Goal: Transaction & Acquisition: Obtain resource

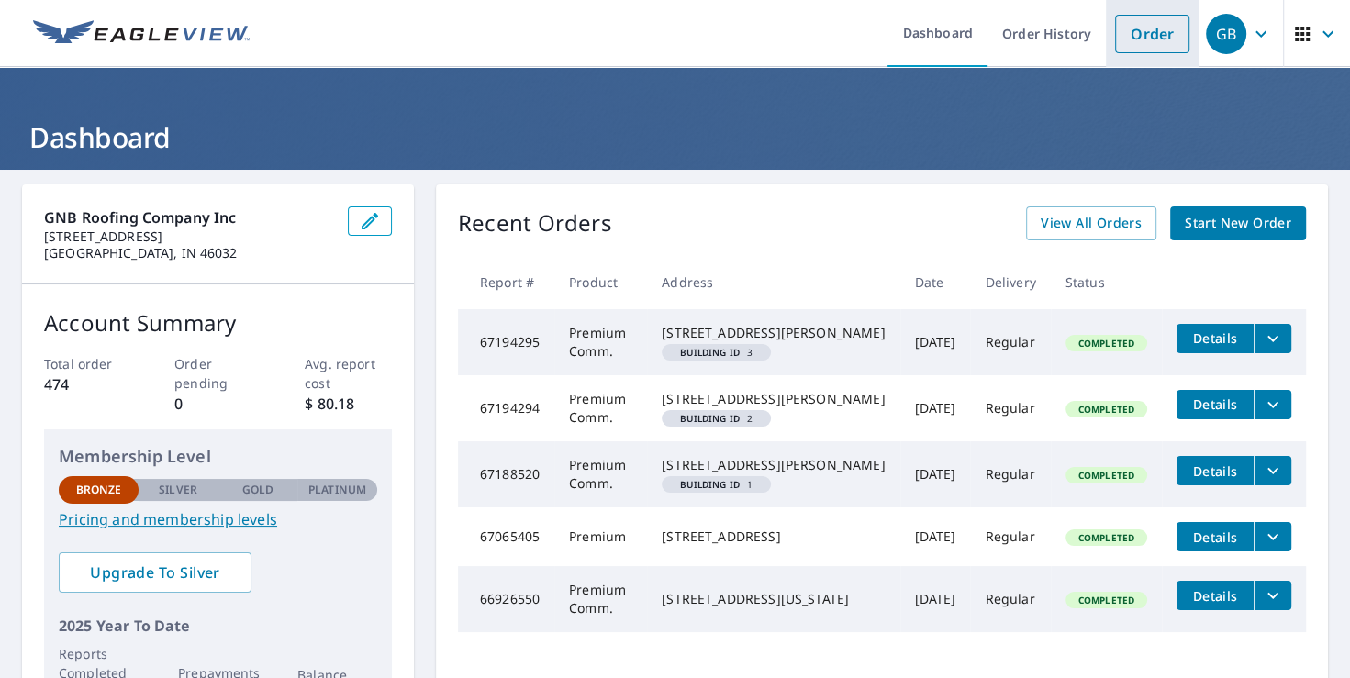
click at [1138, 39] on link "Order" at bounding box center [1152, 34] width 74 height 39
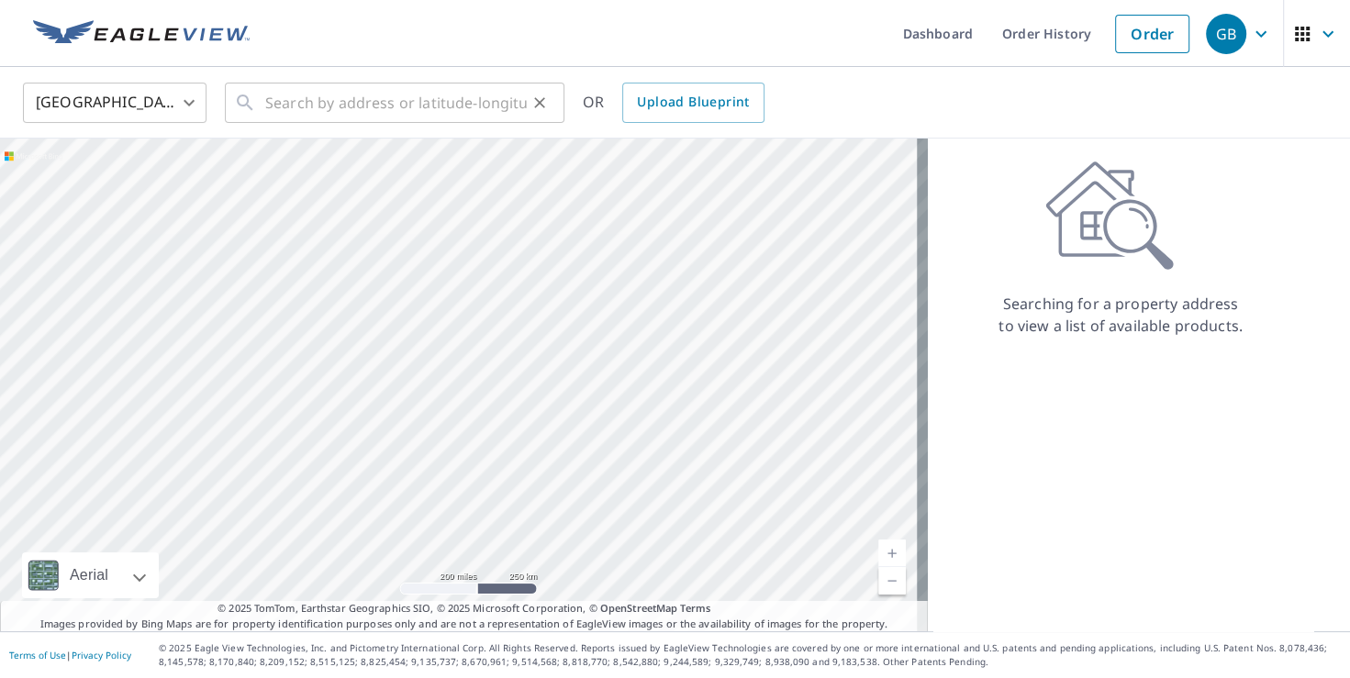
click at [261, 106] on div "​" at bounding box center [395, 103] width 340 height 40
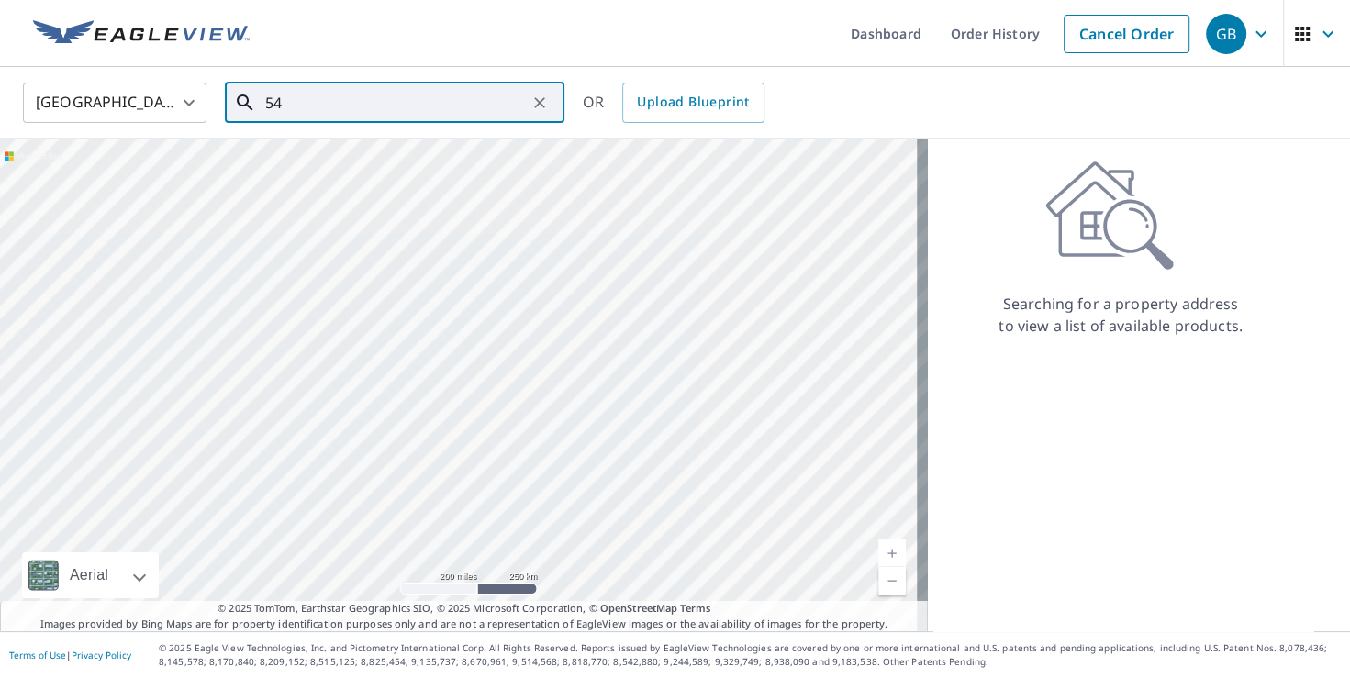
type input "5"
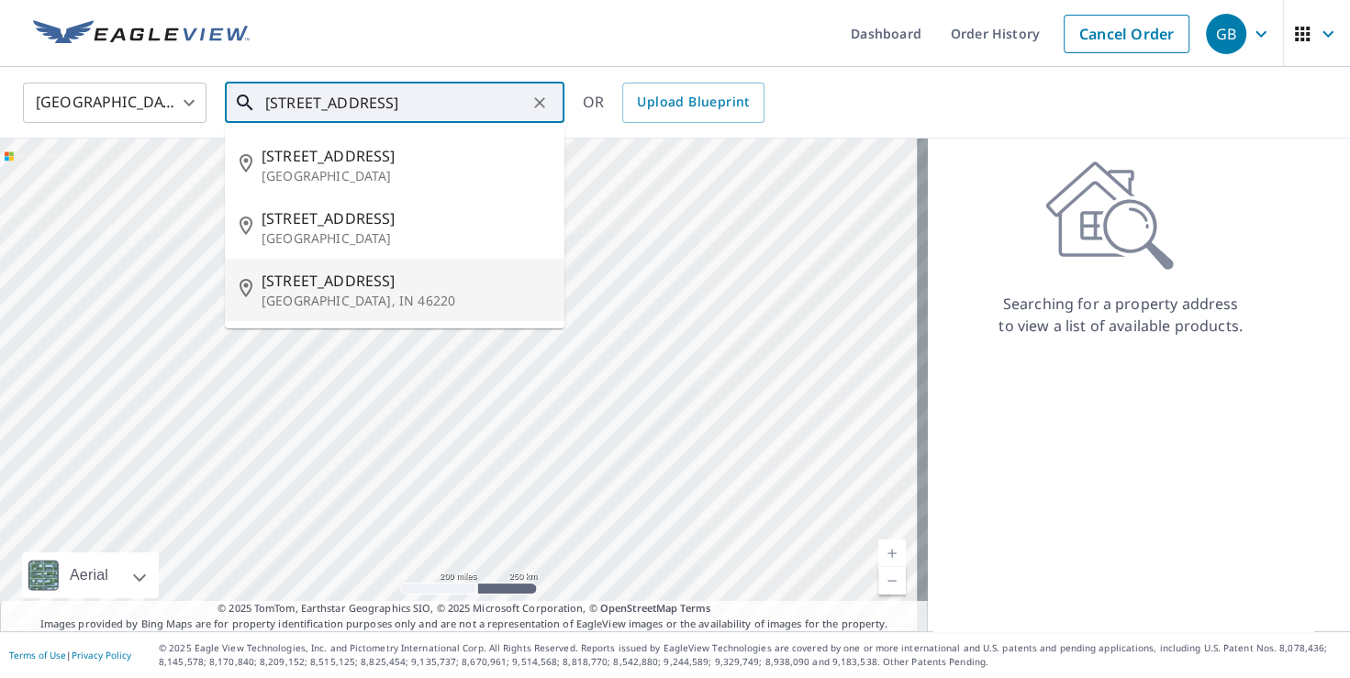
click at [267, 286] on span "[STREET_ADDRESS]" at bounding box center [406, 281] width 288 height 22
type input "[STREET_ADDRESS]"
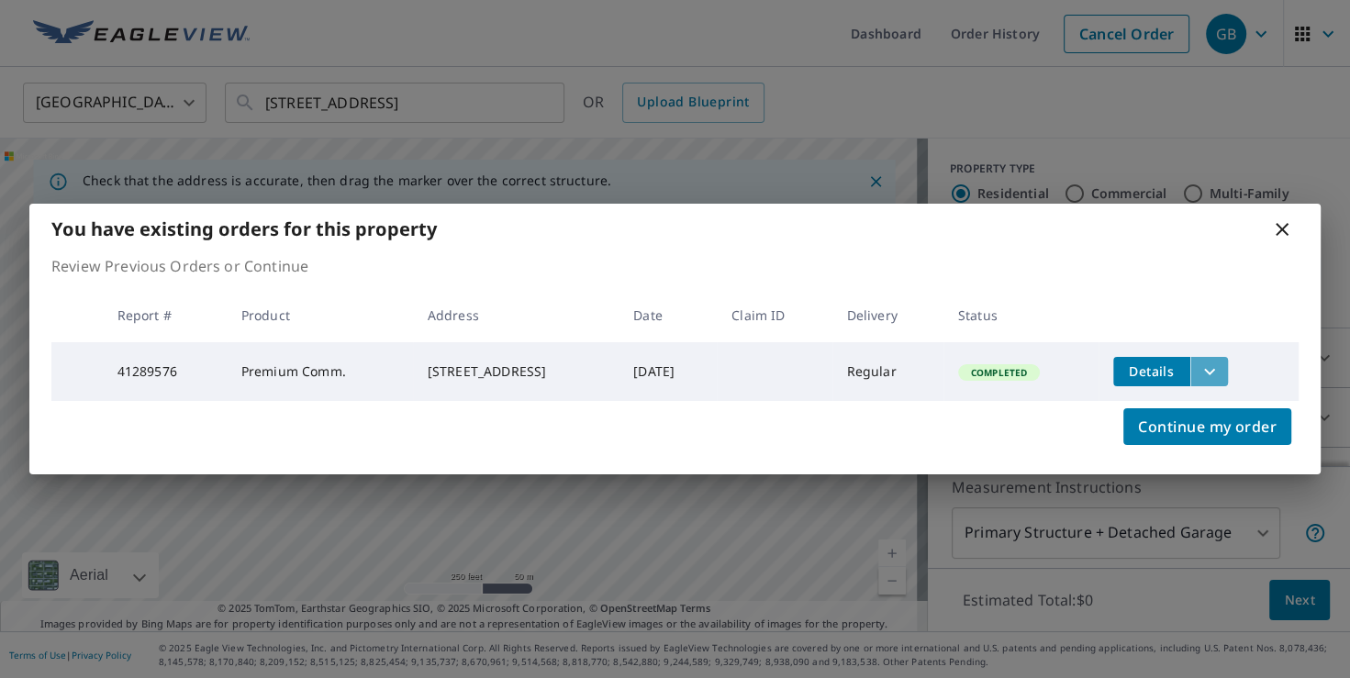
click at [1221, 363] on icon "filesDropdownBtn-41289576" at bounding box center [1210, 372] width 22 height 22
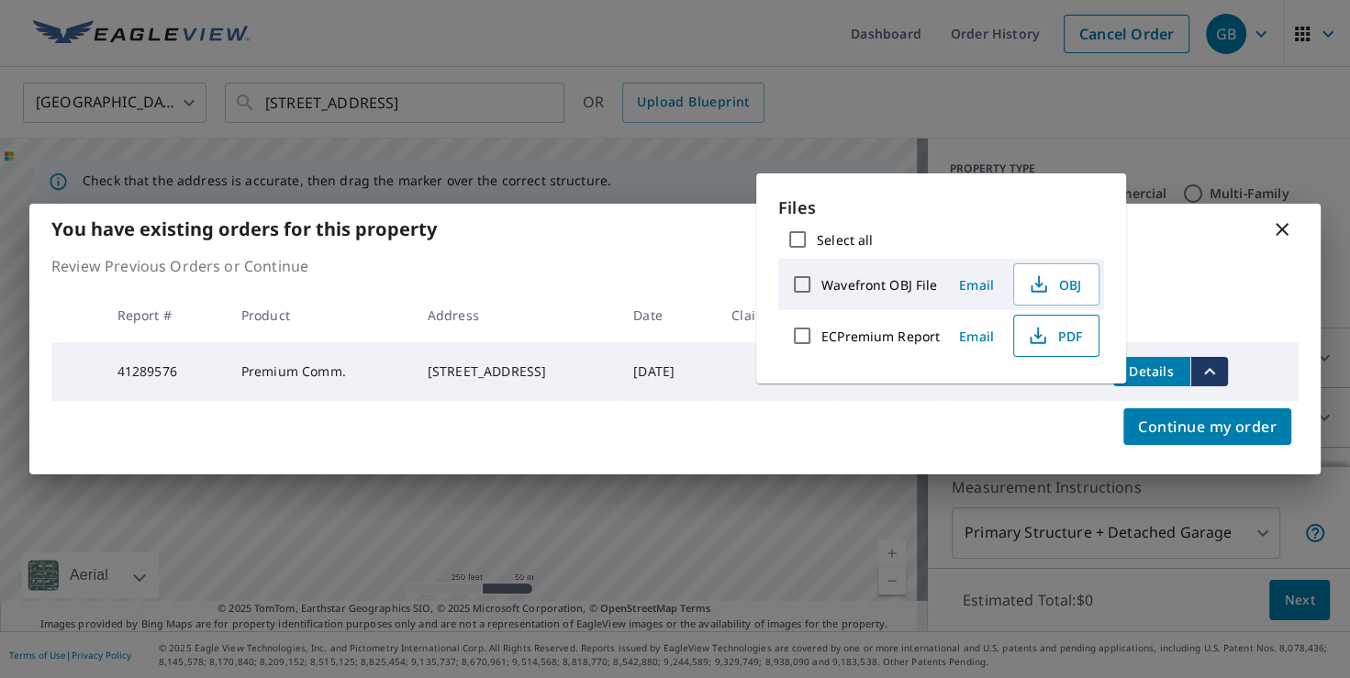
click at [1059, 336] on span "PDF" at bounding box center [1054, 336] width 59 height 22
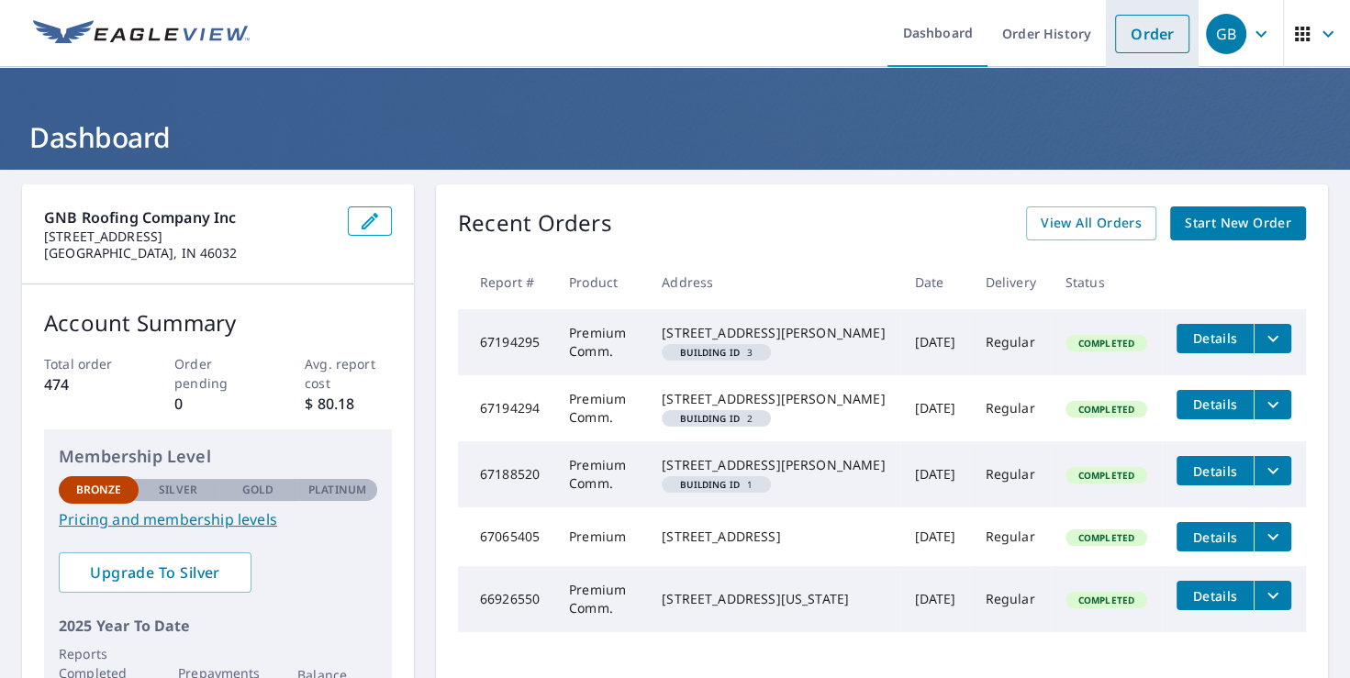
click at [1150, 40] on link "Order" at bounding box center [1152, 34] width 74 height 39
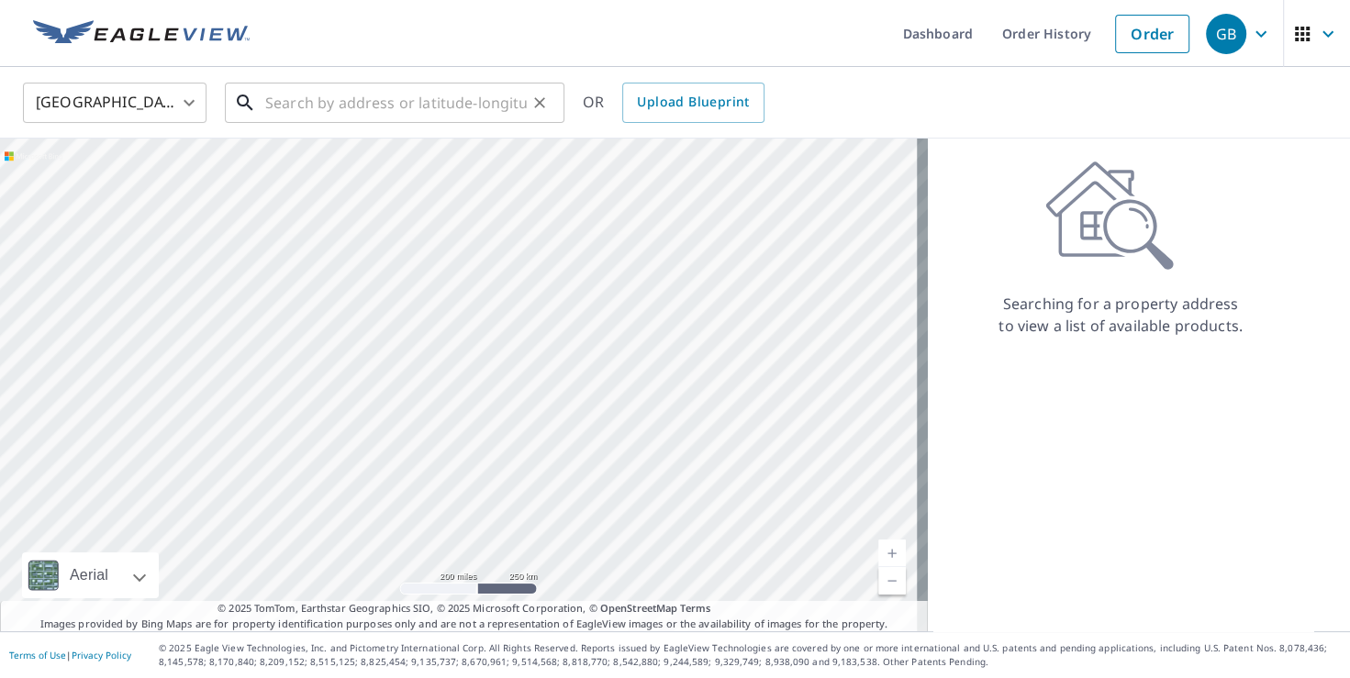
click at [268, 111] on input "text" at bounding box center [396, 102] width 262 height 51
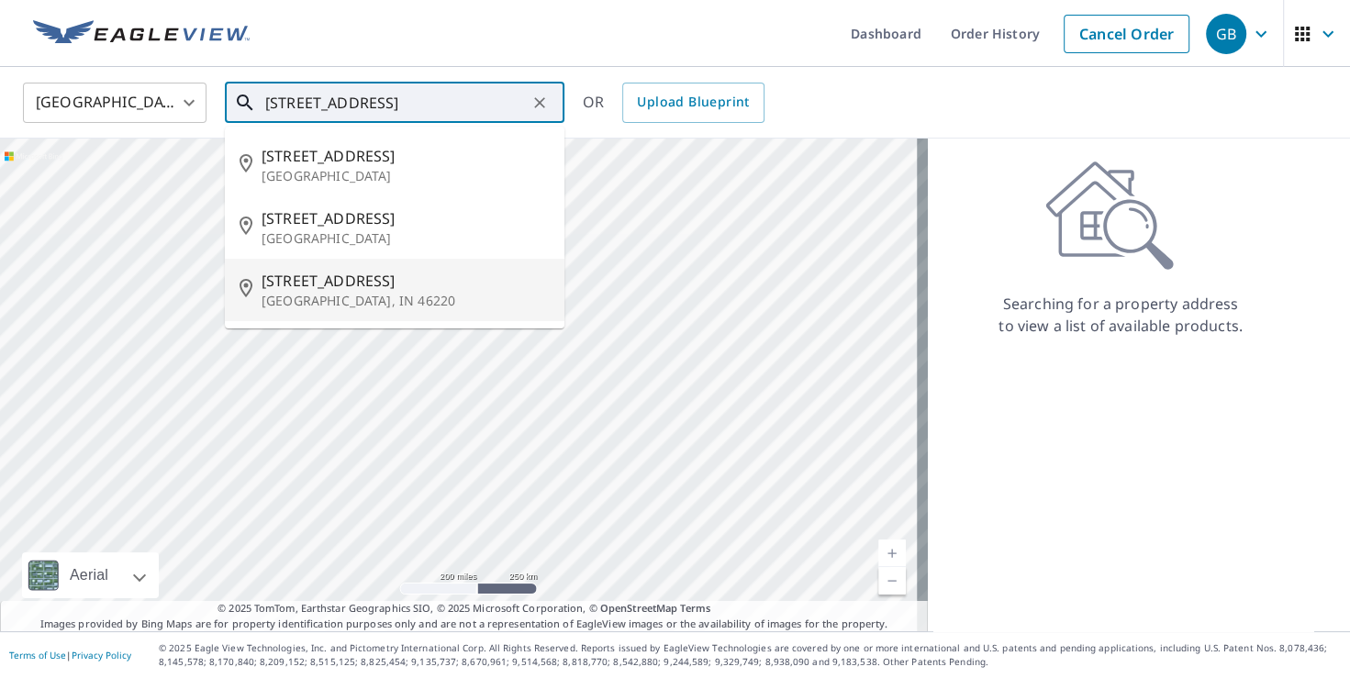
click at [262, 289] on span "[STREET_ADDRESS]" at bounding box center [406, 281] width 288 height 22
type input "[STREET_ADDRESS]"
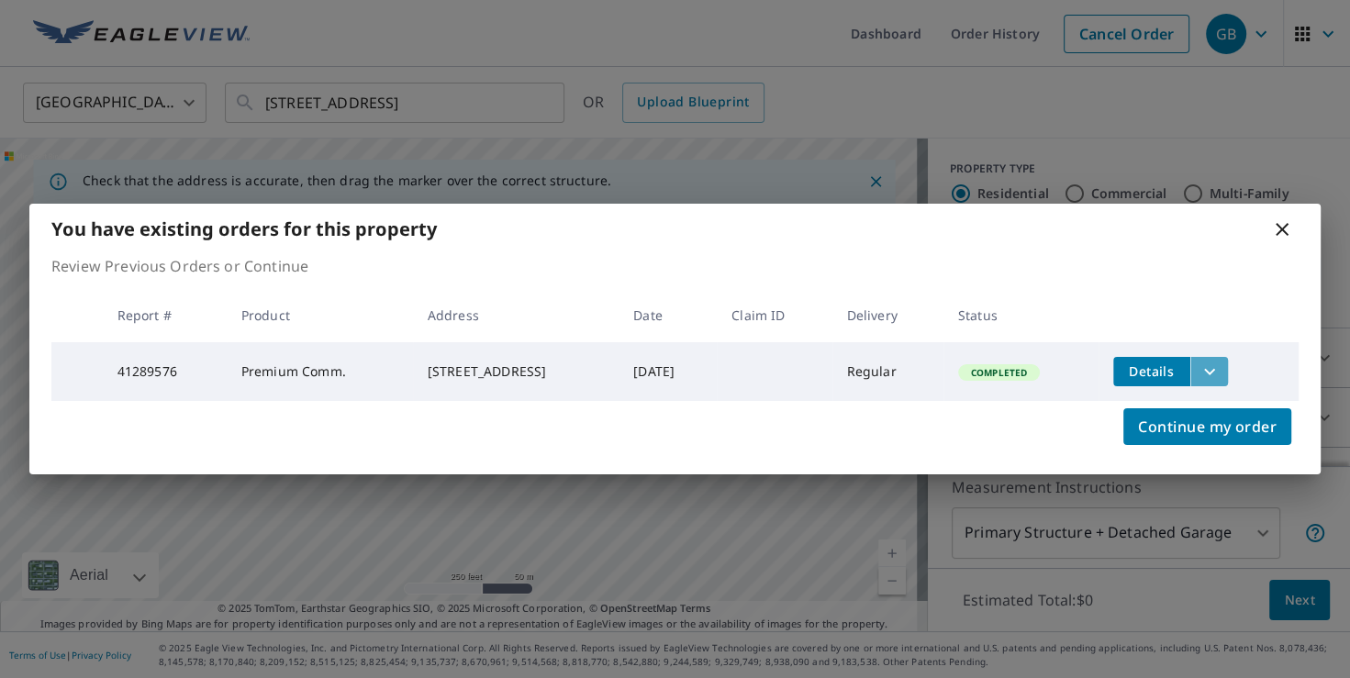
click at [1221, 365] on icon "filesDropdownBtn-41289576" at bounding box center [1210, 372] width 22 height 22
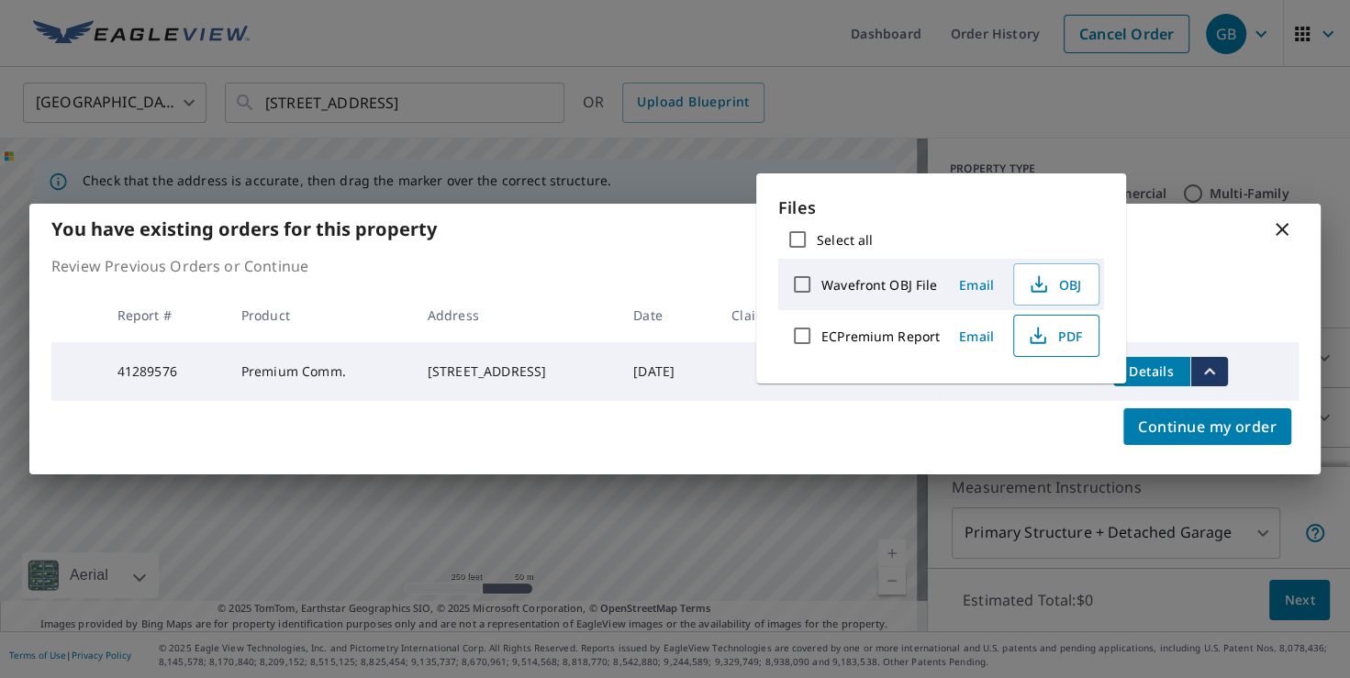
click at [1054, 329] on span "PDF" at bounding box center [1054, 336] width 59 height 22
